Goal: Communication & Community: Answer question/provide support

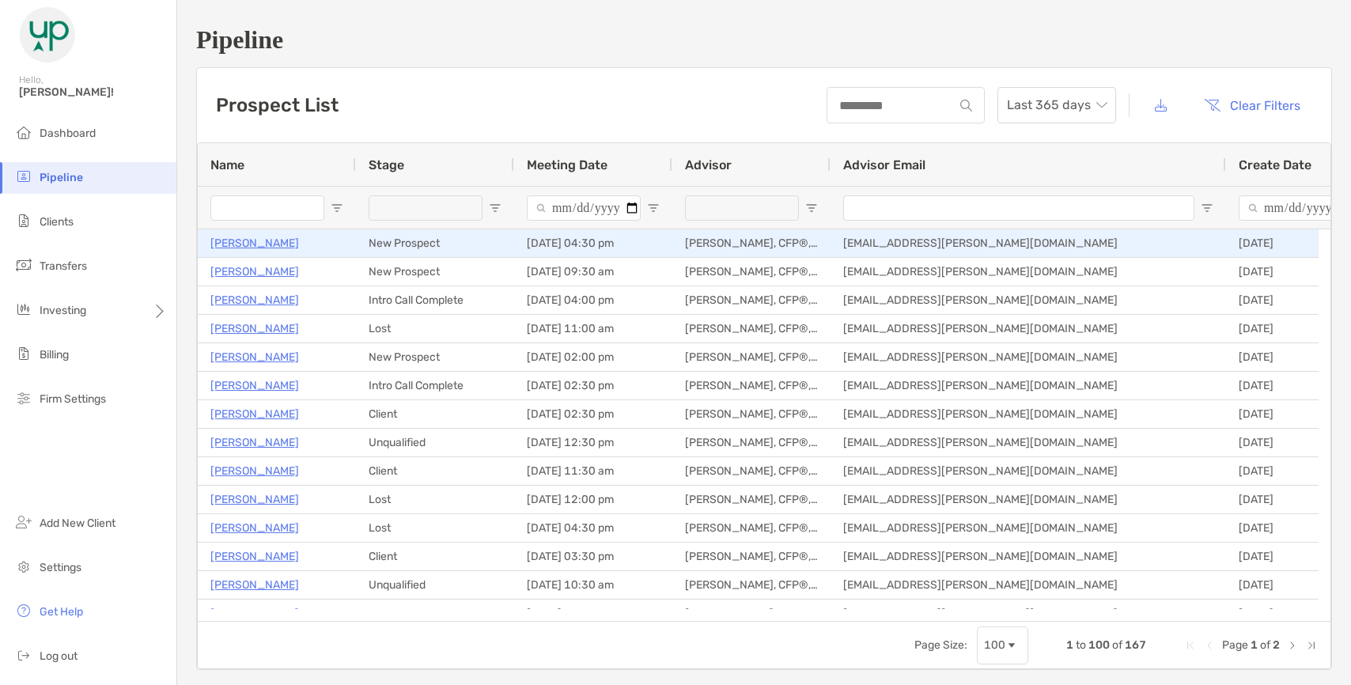
click at [250, 242] on p "[PERSON_NAME]" at bounding box center [254, 243] width 89 height 20
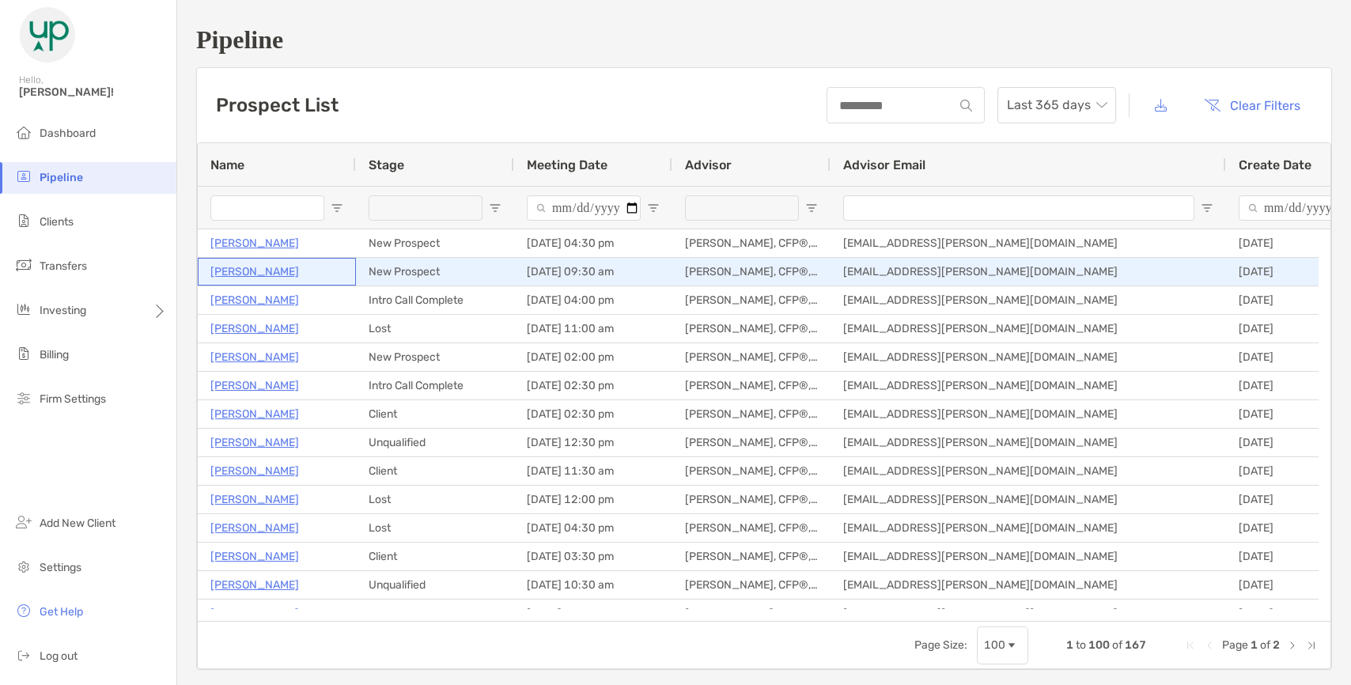
click at [227, 277] on p "[PERSON_NAME]" at bounding box center [254, 272] width 89 height 20
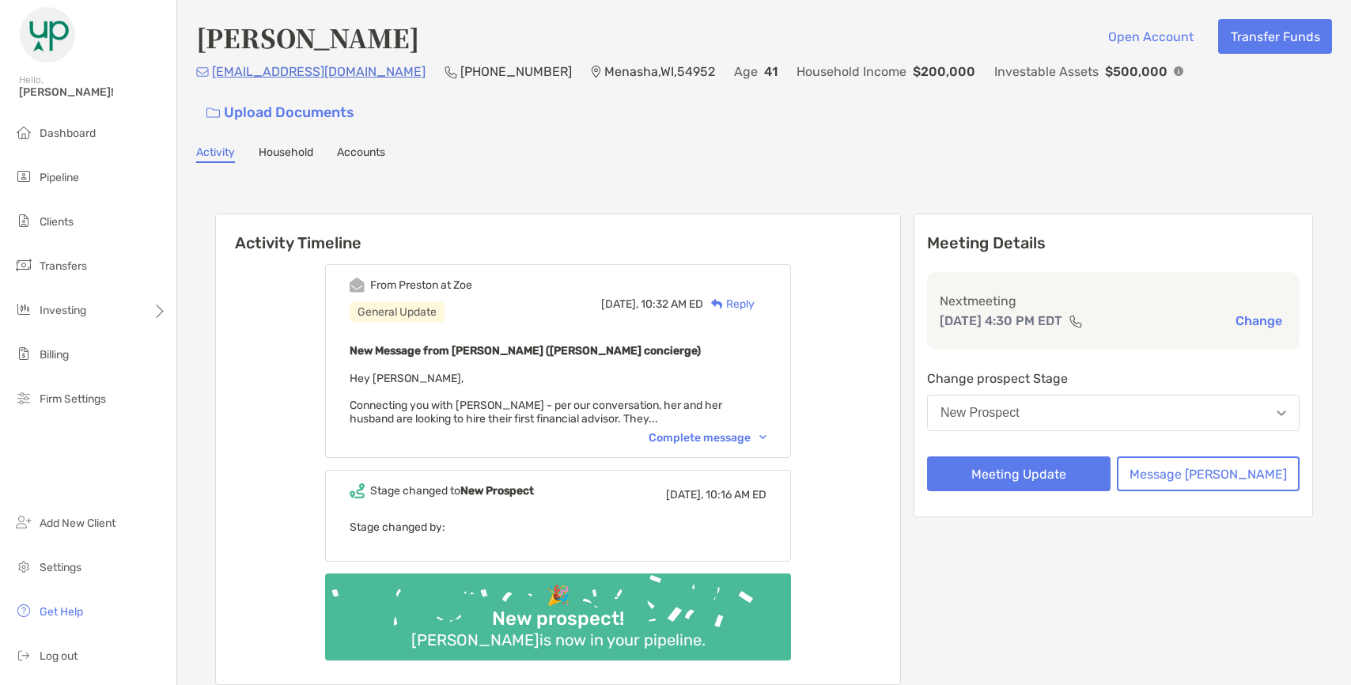
click at [736, 431] on div "Complete message" at bounding box center [708, 437] width 118 height 13
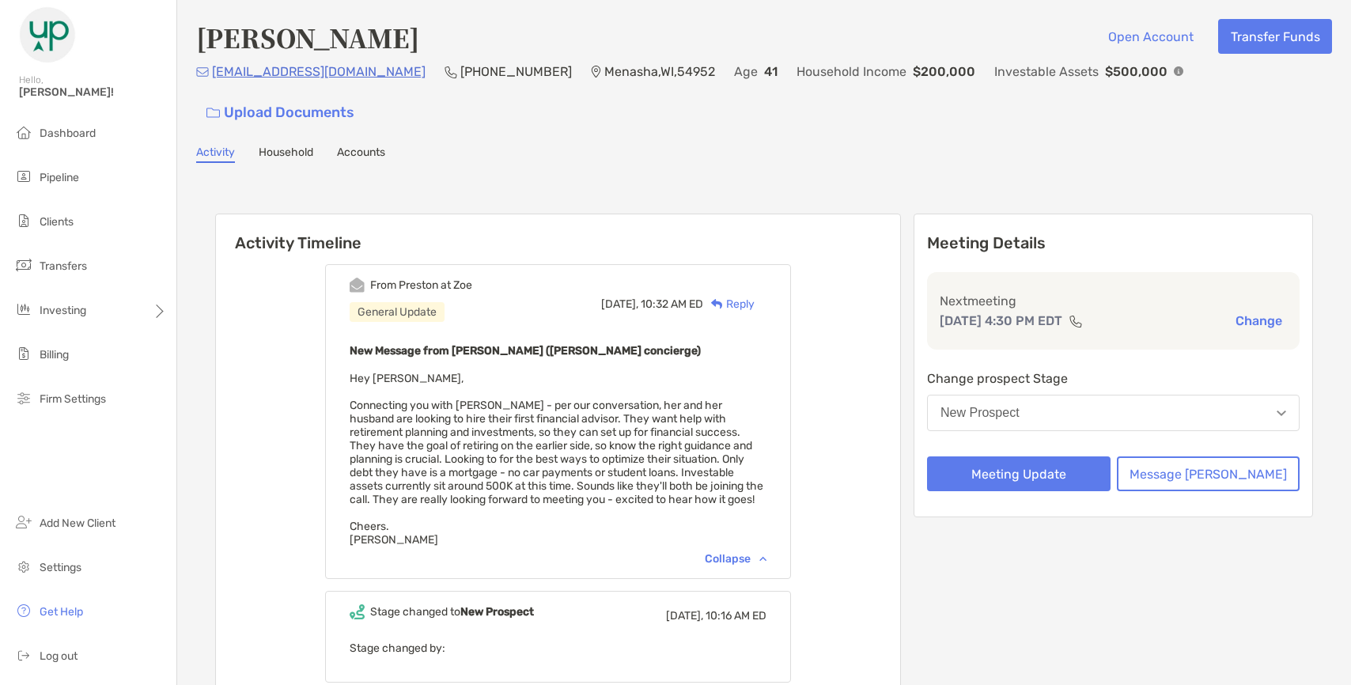
click at [755, 296] on div "Reply" at bounding box center [728, 304] width 51 height 17
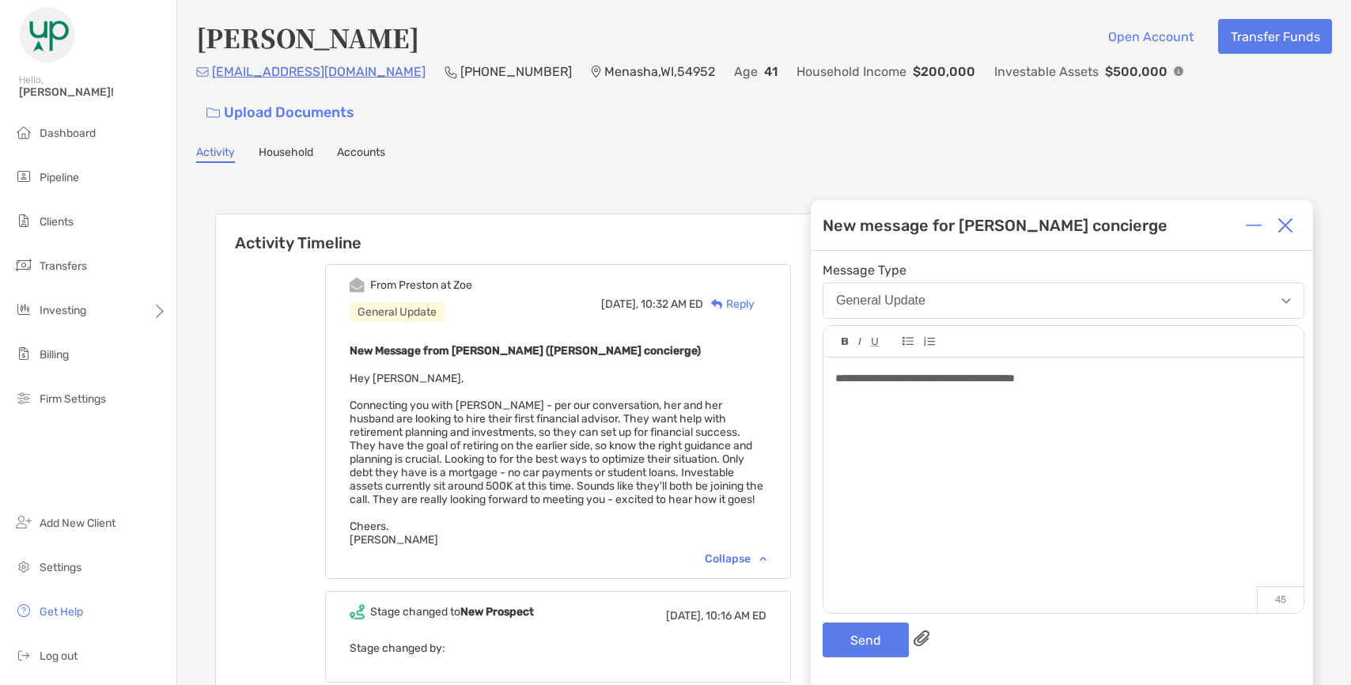
click at [842, 619] on div "**********" at bounding box center [1062, 468] width 502 height 434
click at [842, 634] on button "Send" at bounding box center [866, 639] width 86 height 35
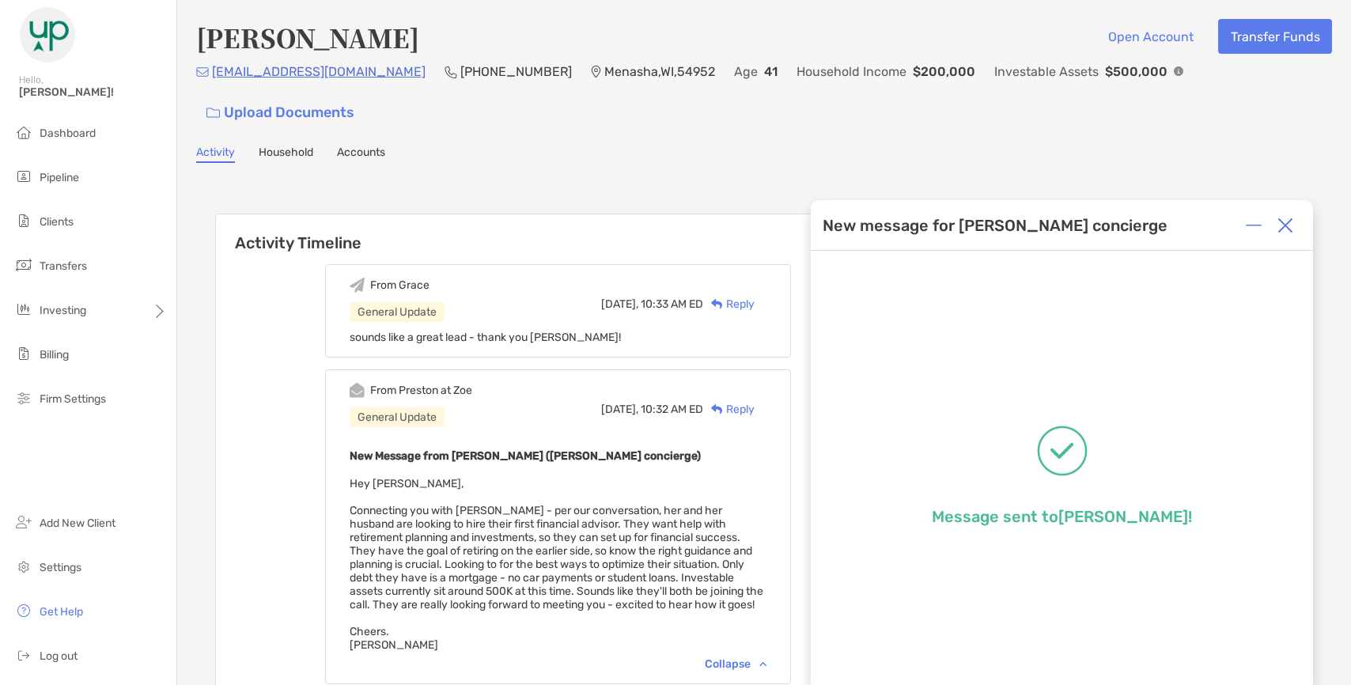
click at [1289, 218] on img at bounding box center [1285, 226] width 16 height 16
